Goal: Task Accomplishment & Management: Manage account settings

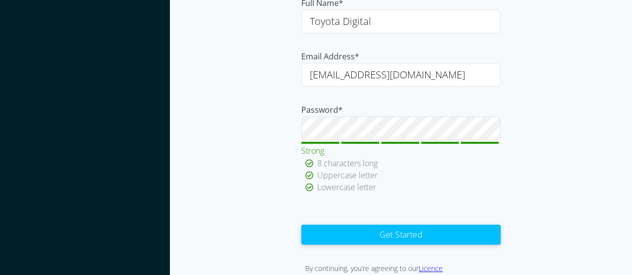
scroll to position [169, 0]
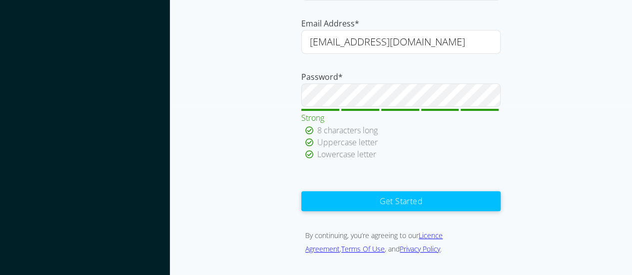
click at [428, 204] on button "Get Started" at bounding box center [400, 201] width 199 height 20
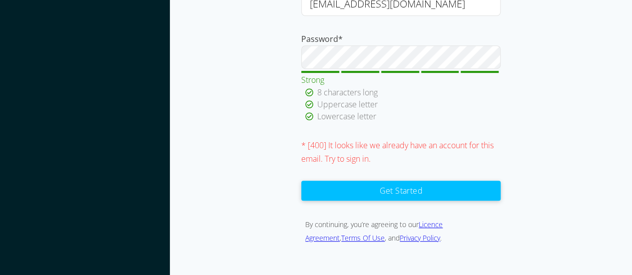
scroll to position [207, 0]
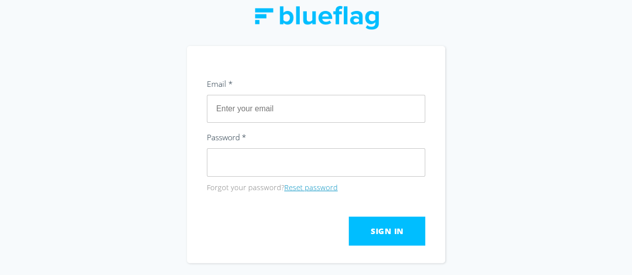
click at [299, 187] on button "Reset password" at bounding box center [310, 187] width 53 height 11
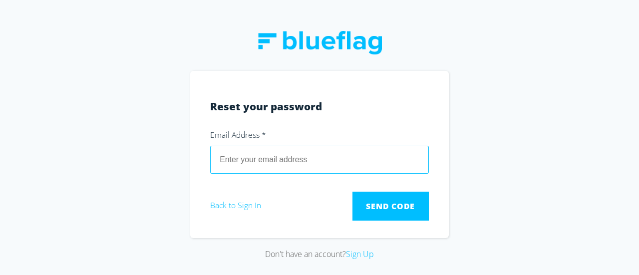
click at [268, 154] on input "email" at bounding box center [319, 160] width 219 height 28
type input "[EMAIL_ADDRESS][DOMAIN_NAME]"
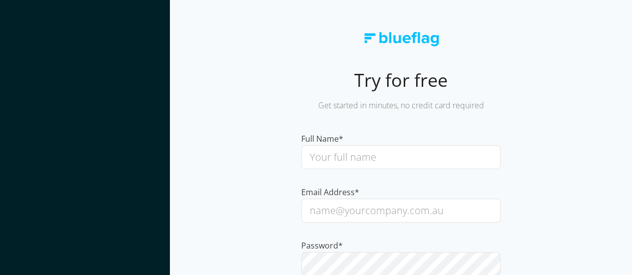
click at [358, 161] on input "text" at bounding box center [400, 157] width 199 height 24
type input "Revati Ghadge"
click at [347, 213] on input "email" at bounding box center [400, 211] width 199 height 24
paste input "Revati.Ghadge@toyota.com.au"
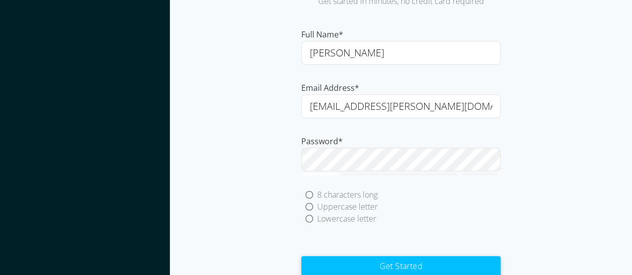
scroll to position [112, 0]
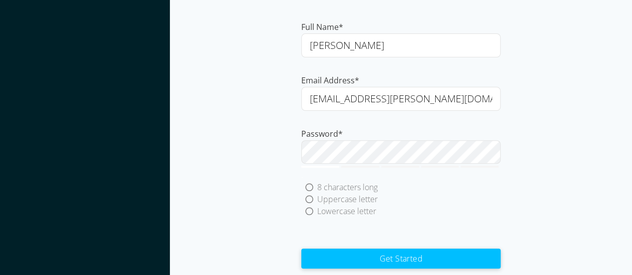
type input "Revati.Ghadge@toyota.com.au"
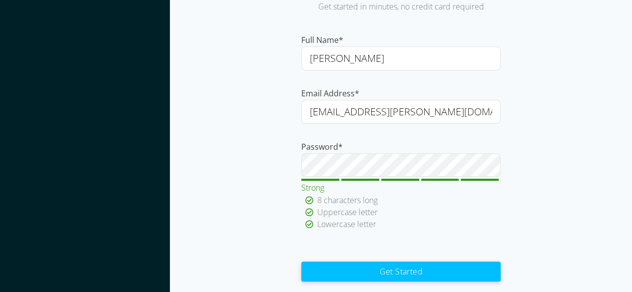
scroll to position [96, 0]
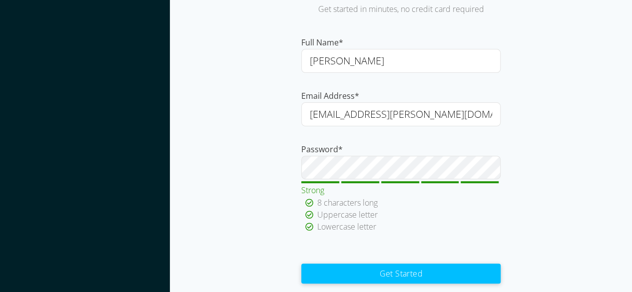
click at [400, 274] on button "Get Started" at bounding box center [400, 274] width 199 height 20
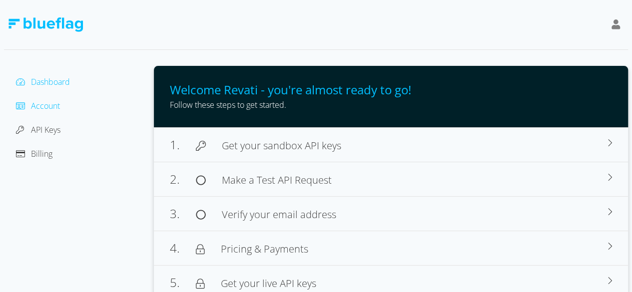
click at [53, 108] on span "Account" at bounding box center [45, 105] width 29 height 11
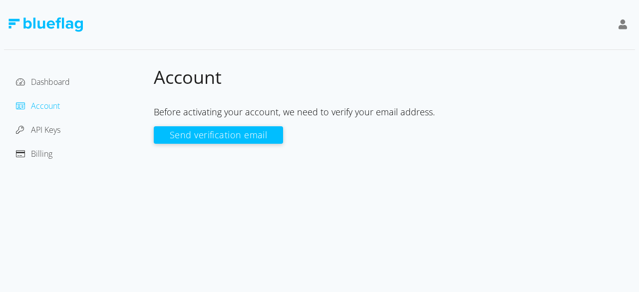
click at [51, 138] on div "Dashboard Account API Keys Billing" at bounding box center [79, 118] width 134 height 88
click at [51, 134] on span "API Keys" at bounding box center [45, 129] width 29 height 11
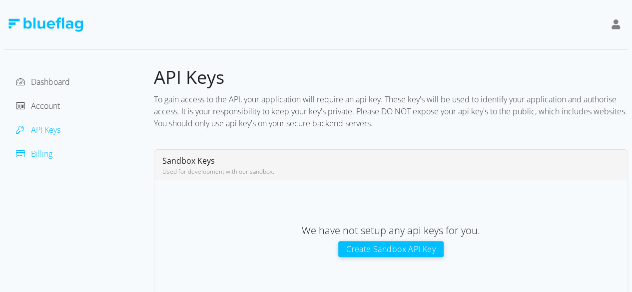
click at [50, 152] on span "Billing" at bounding box center [41, 153] width 21 height 11
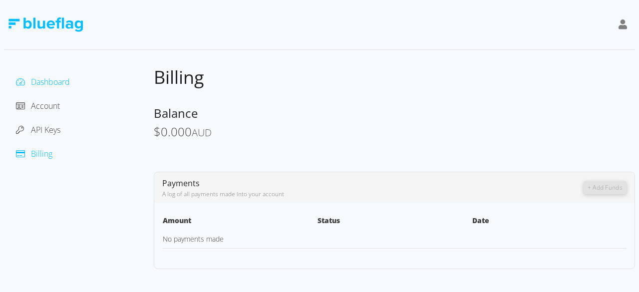
click at [51, 82] on span "Dashboard" at bounding box center [50, 81] width 39 height 11
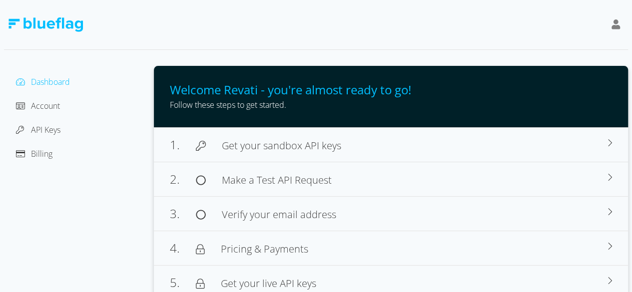
scroll to position [6, 0]
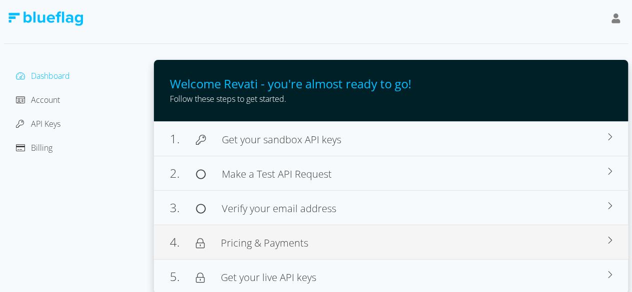
click at [398, 247] on div "4. Pricing & Payments" at bounding box center [389, 242] width 438 height 18
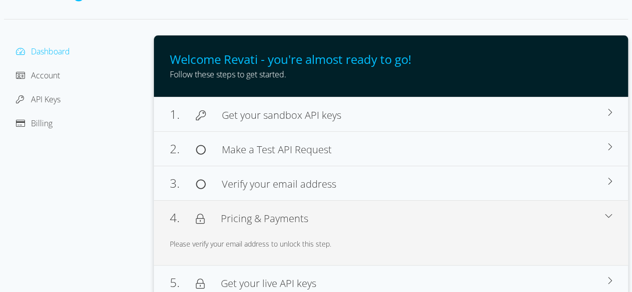
scroll to position [36, 0]
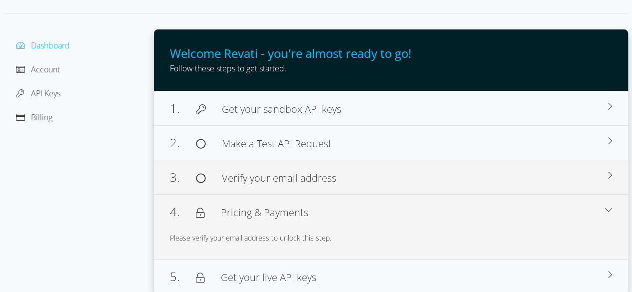
click at [585, 178] on div "3. Verify your email address" at bounding box center [389, 177] width 438 height 18
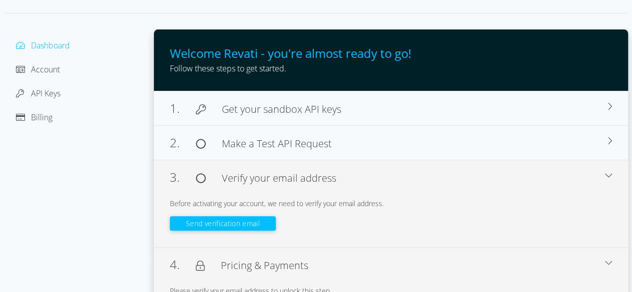
click at [241, 214] on div "Send verification email" at bounding box center [391, 220] width 442 height 22
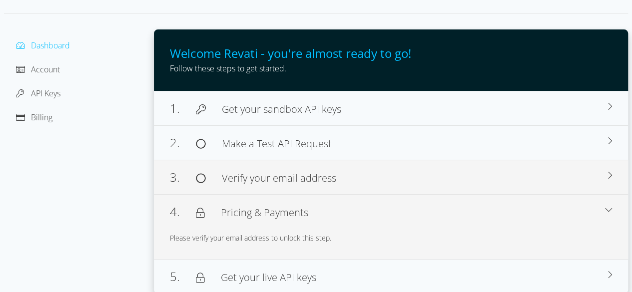
click at [263, 179] on span "Verify your email address" at bounding box center [279, 177] width 114 height 13
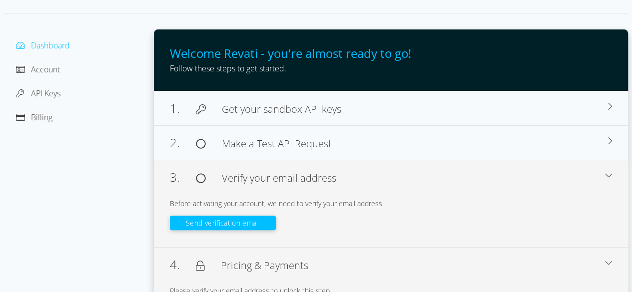
click at [230, 224] on button "Send verification email" at bounding box center [223, 223] width 106 height 14
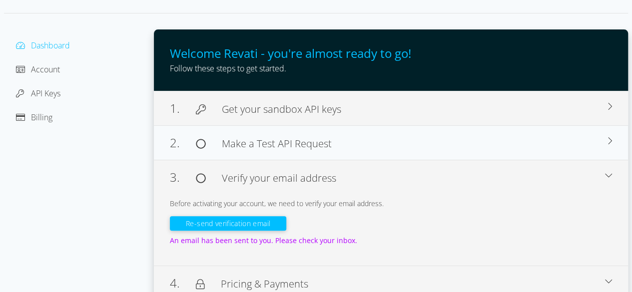
click at [261, 117] on div "1. Get your sandbox API keys To test our api and data, you will need to create …" at bounding box center [391, 108] width 474 height 34
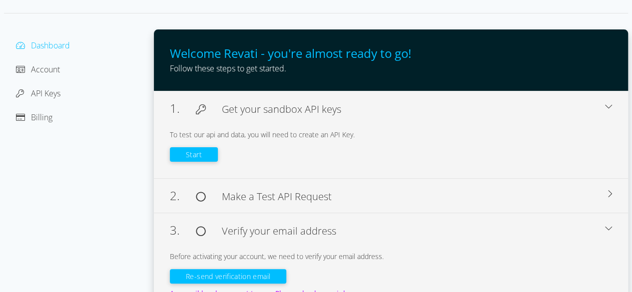
click at [282, 195] on span "Make a Test API Request" at bounding box center [277, 196] width 110 height 13
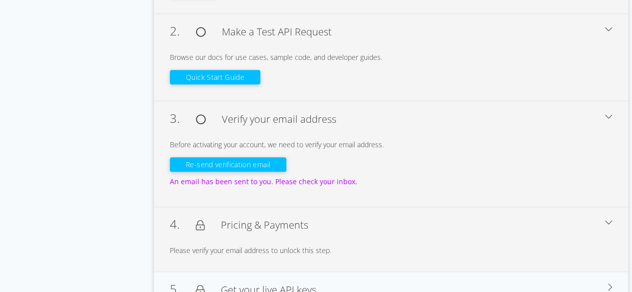
scroll to position [214, 0]
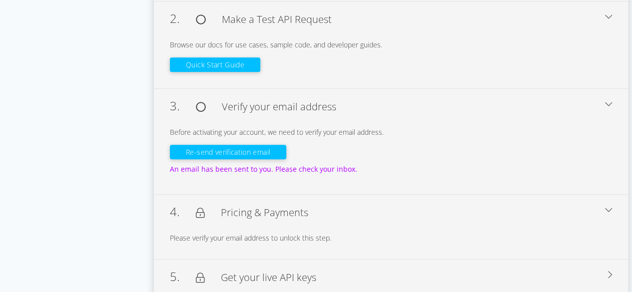
click at [438, 273] on div "5. Get your live API keys" at bounding box center [389, 277] width 438 height 18
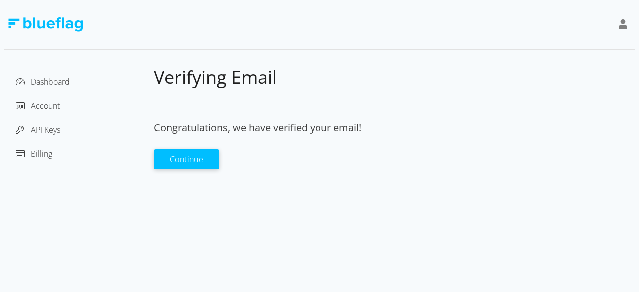
click at [174, 169] on button "Continue" at bounding box center [186, 159] width 65 height 20
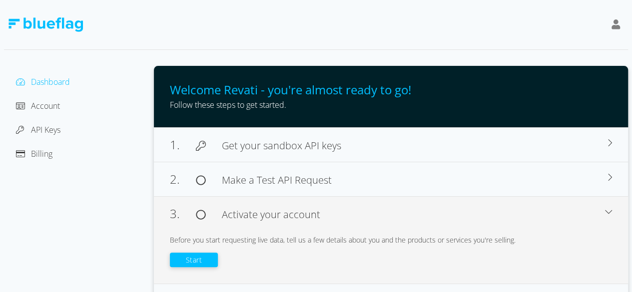
drag, startPoint x: 78, startPoint y: 114, endPoint x: 60, endPoint y: 105, distance: 20.3
click at [60, 105] on div "Dashboard Account API Keys Billing" at bounding box center [79, 118] width 134 height 88
click at [60, 105] on div "Account" at bounding box center [79, 106] width 134 height 16
click at [52, 105] on span "Account" at bounding box center [45, 105] width 29 height 11
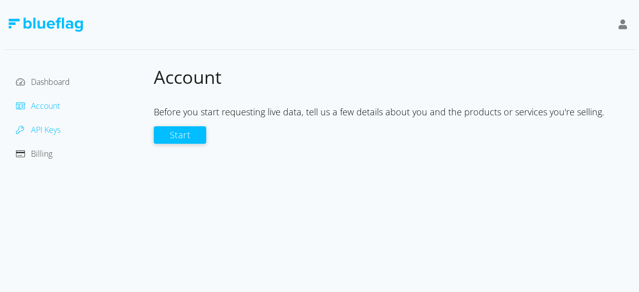
click at [44, 125] on span "API Keys" at bounding box center [45, 129] width 29 height 11
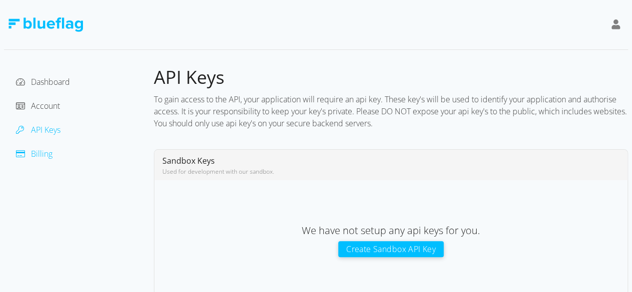
click at [42, 153] on span "Billing" at bounding box center [41, 153] width 21 height 11
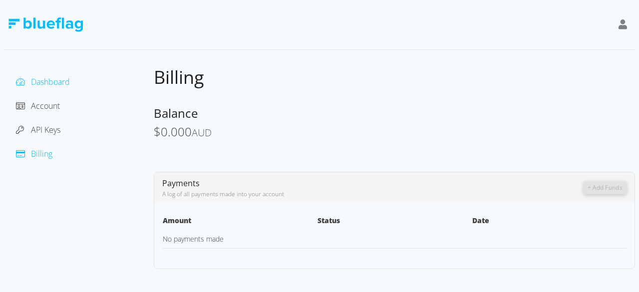
click at [54, 84] on span "Dashboard" at bounding box center [50, 81] width 39 height 11
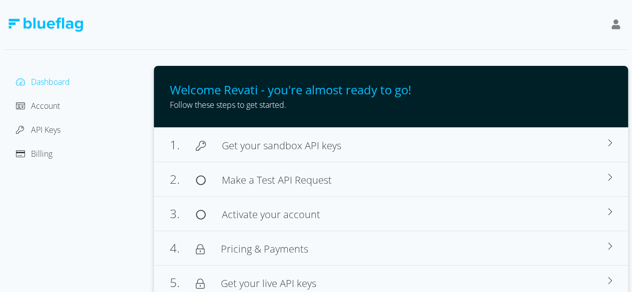
click at [616, 25] on icon at bounding box center [615, 24] width 9 height 10
click at [492, 64] on div "Dashboard Account API Keys Billing Welcome Revati - you're almost ready to go! …" at bounding box center [316, 150] width 624 height 300
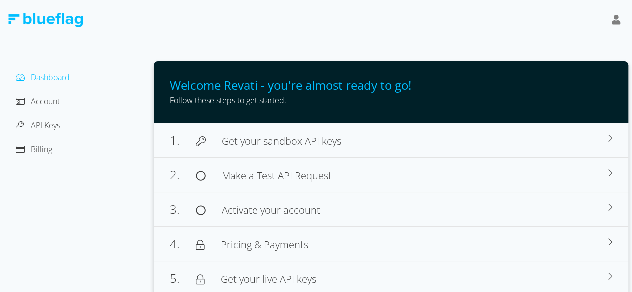
scroll to position [6, 0]
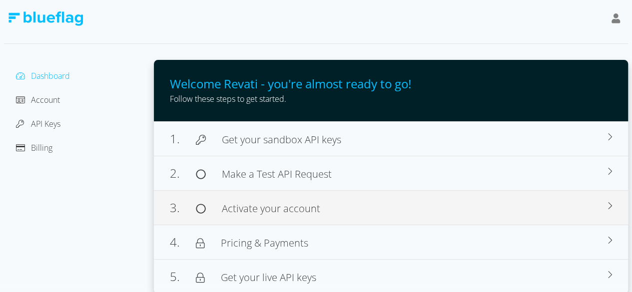
click at [284, 212] on span "Activate your account" at bounding box center [271, 208] width 98 height 13
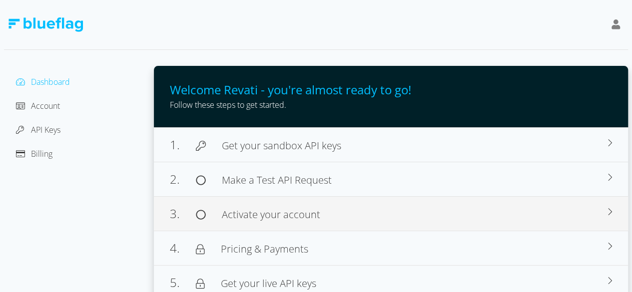
click at [347, 217] on div "3. Activate your account" at bounding box center [389, 214] width 438 height 18
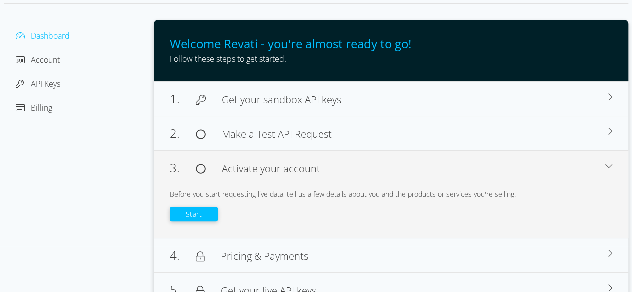
scroll to position [59, 0]
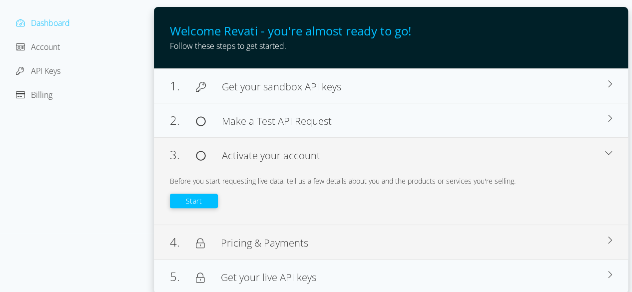
click at [417, 239] on div "4. Pricing & Payments" at bounding box center [389, 242] width 438 height 18
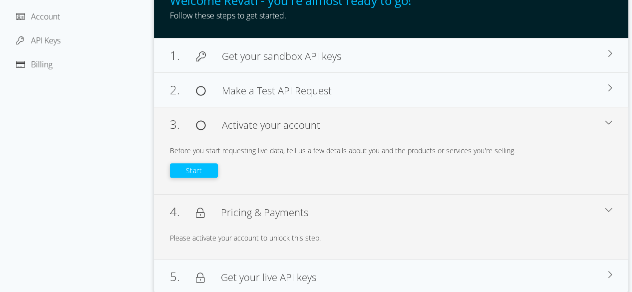
click at [91, 16] on div "Account" at bounding box center [79, 16] width 134 height 16
click at [50, 16] on span "Account" at bounding box center [45, 16] width 29 height 11
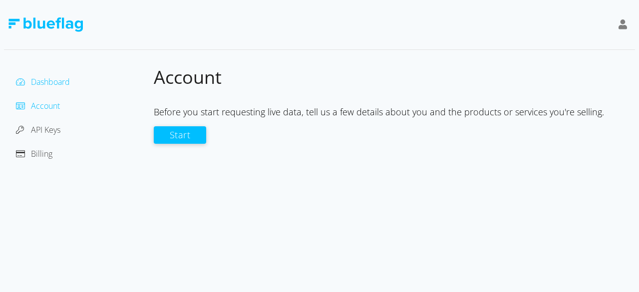
click at [66, 82] on span "Dashboard" at bounding box center [50, 81] width 39 height 11
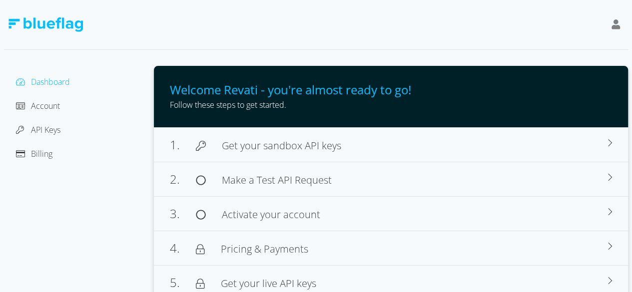
click at [49, 27] on img at bounding box center [45, 24] width 75 height 14
click at [612, 26] on icon at bounding box center [615, 24] width 9 height 10
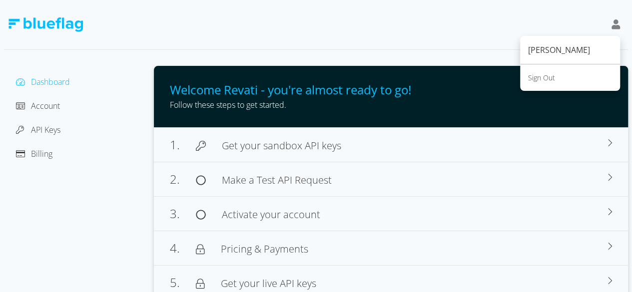
click at [544, 79] on div "Sign Out" at bounding box center [570, 77] width 84 height 10
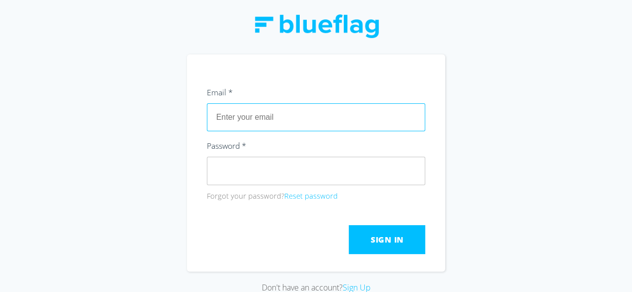
type input "[EMAIL_ADDRESS][PERSON_NAME][DOMAIN_NAME]"
